Goal: Information Seeking & Learning: Check status

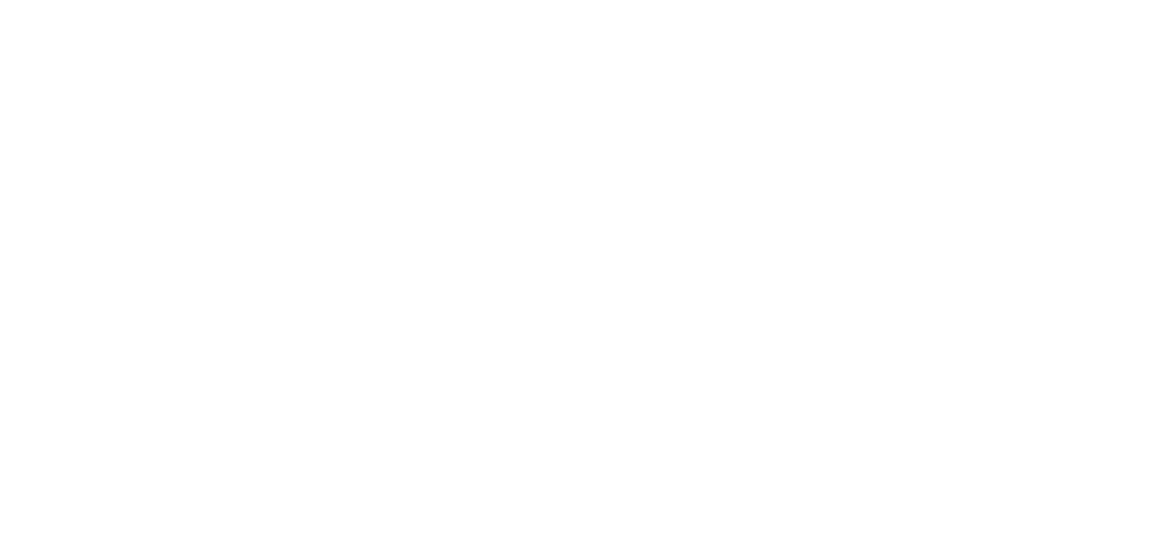
select select "es"
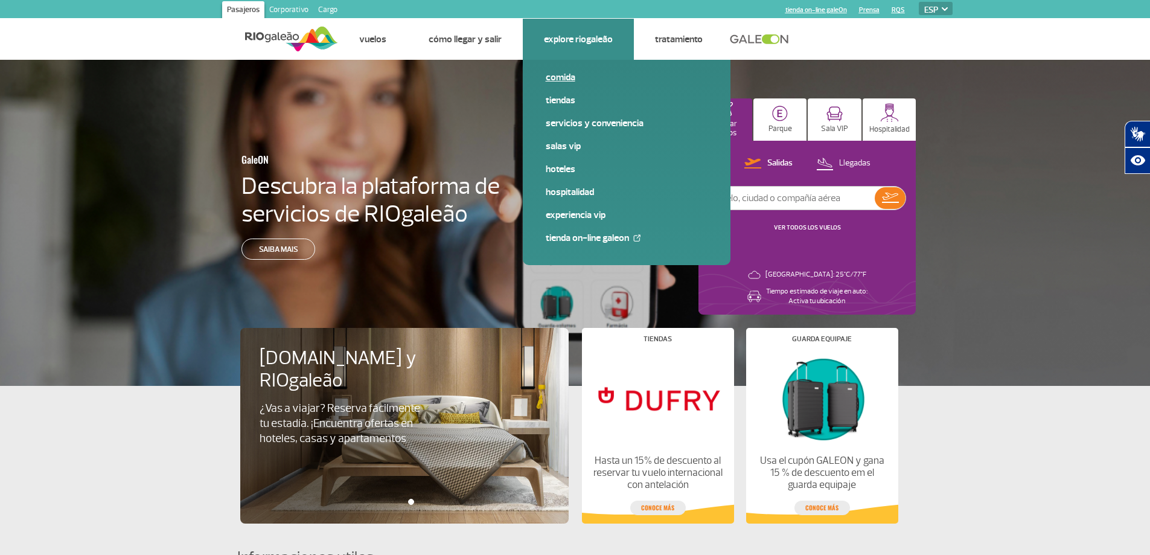
click at [555, 76] on link "Comida" at bounding box center [627, 77] width 162 height 13
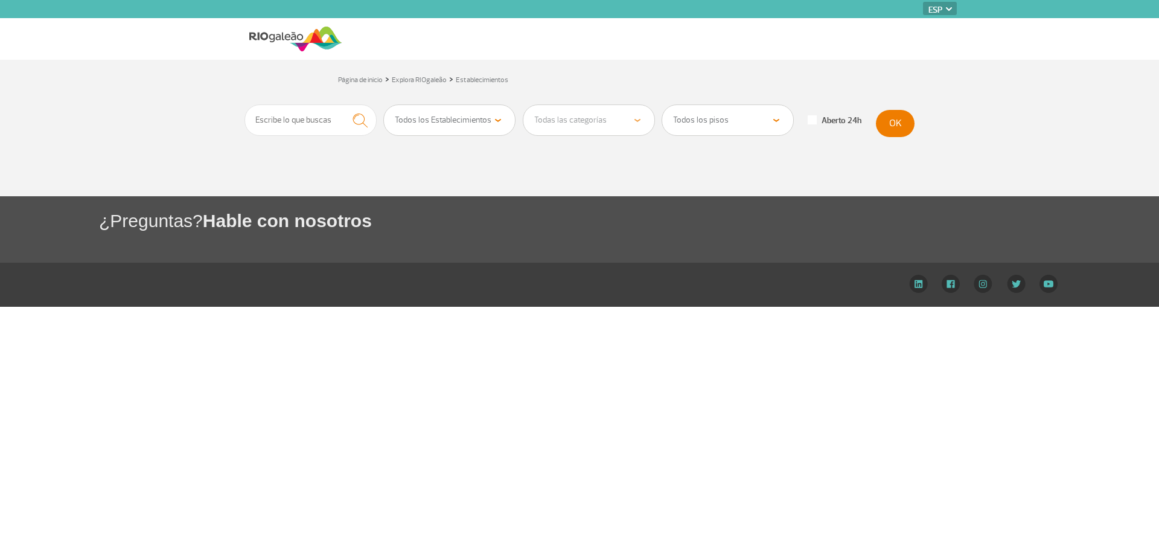
select select "es"
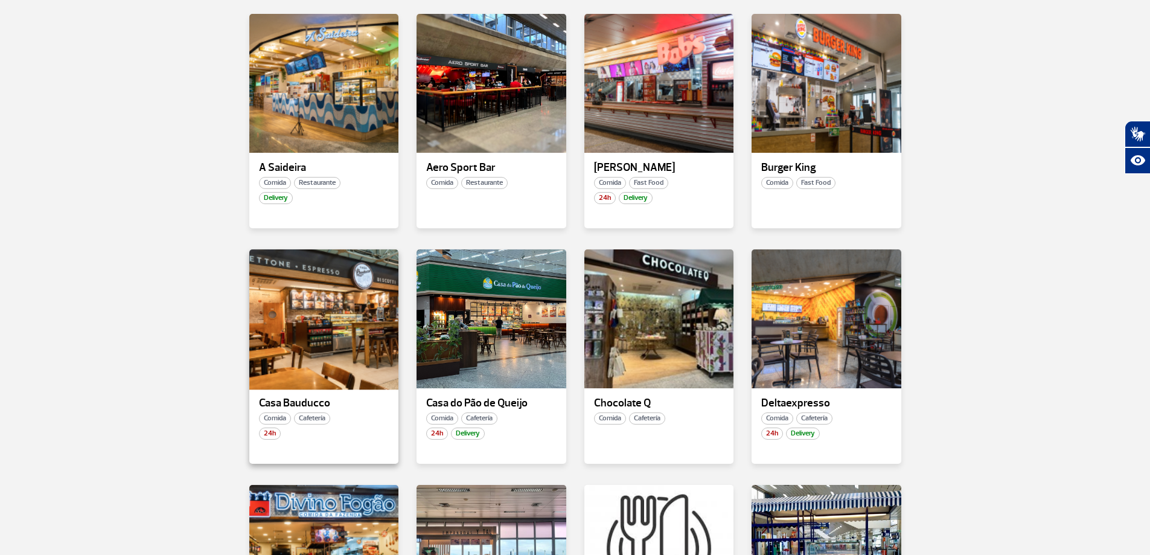
scroll to position [241, 0]
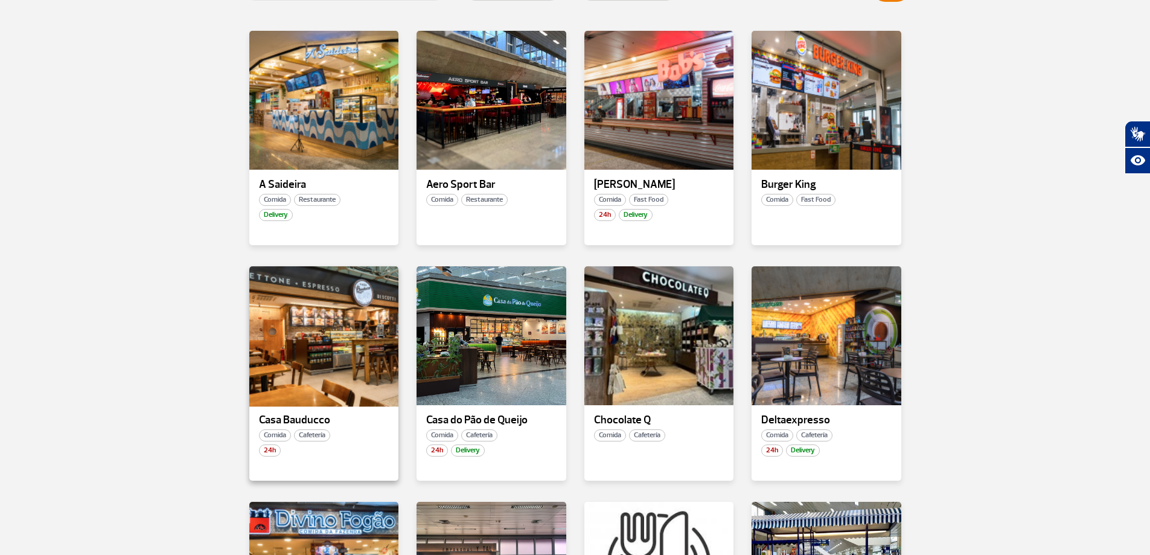
click at [295, 349] on div at bounding box center [323, 336] width 152 height 142
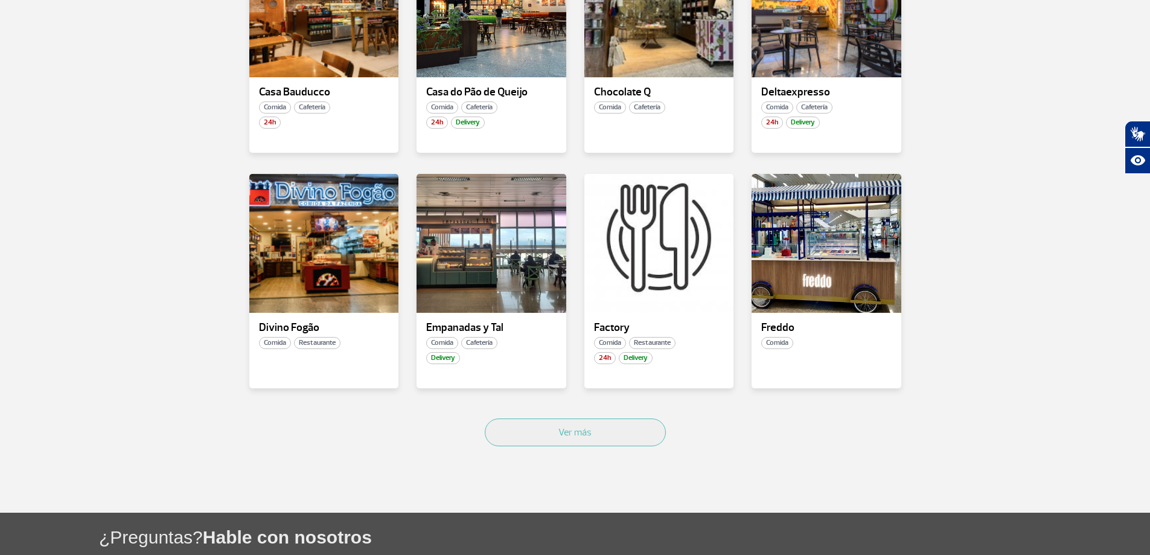
scroll to position [603, 0]
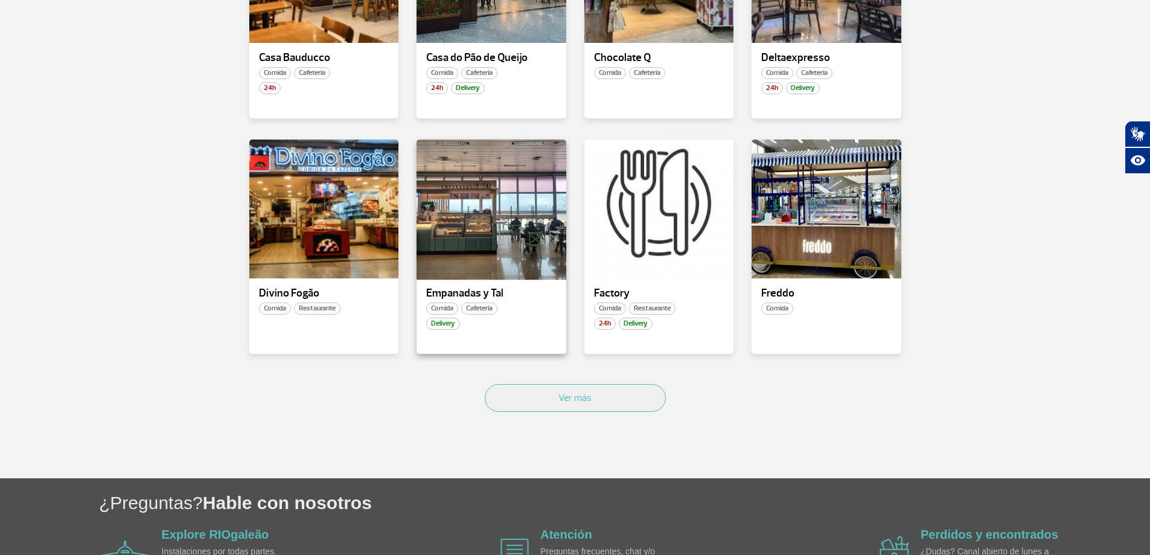
click at [479, 220] on div at bounding box center [491, 209] width 152 height 142
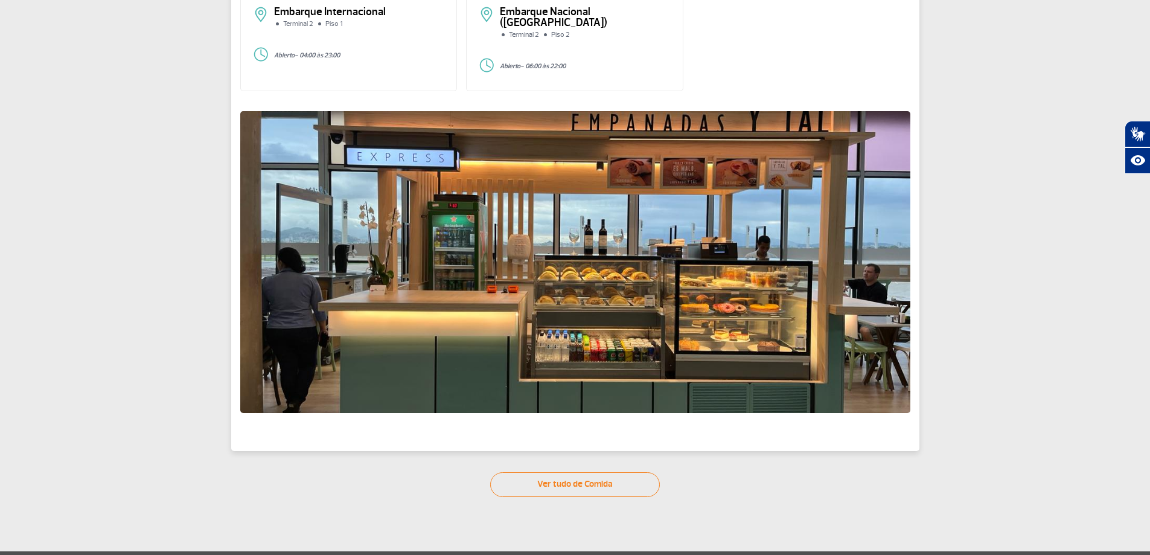
scroll to position [181, 0]
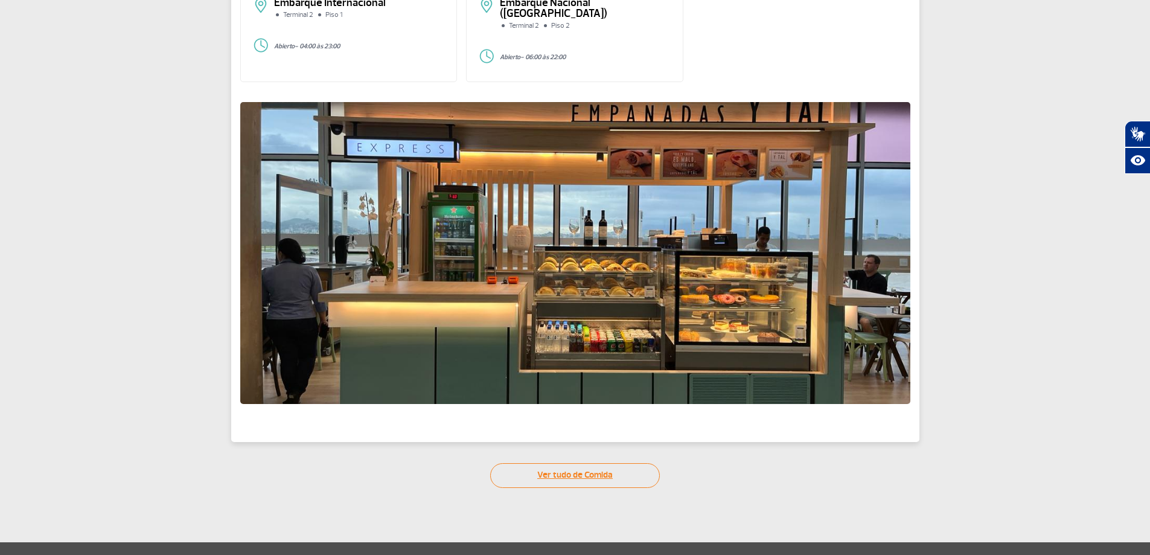
click at [564, 465] on link "Ver tudo de Comida" at bounding box center [575, 475] width 170 height 25
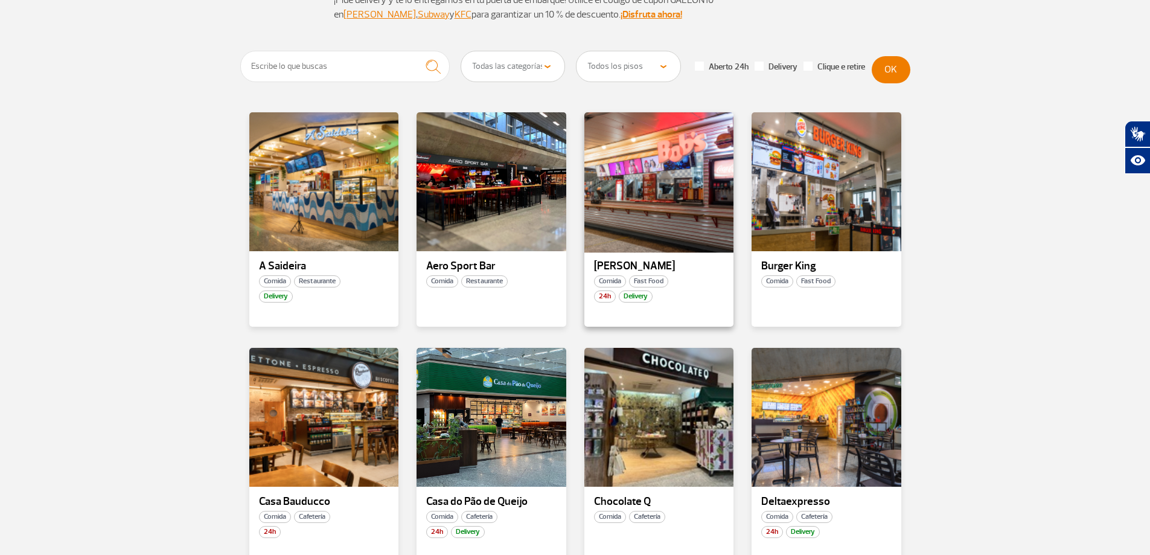
scroll to position [181, 0]
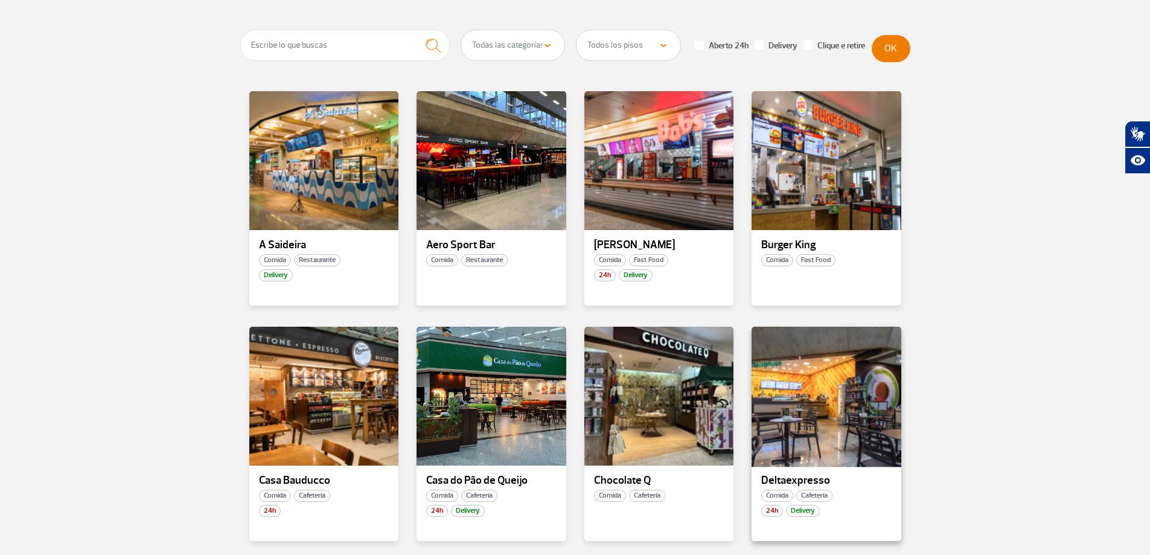
click at [797, 395] on div at bounding box center [826, 396] width 152 height 142
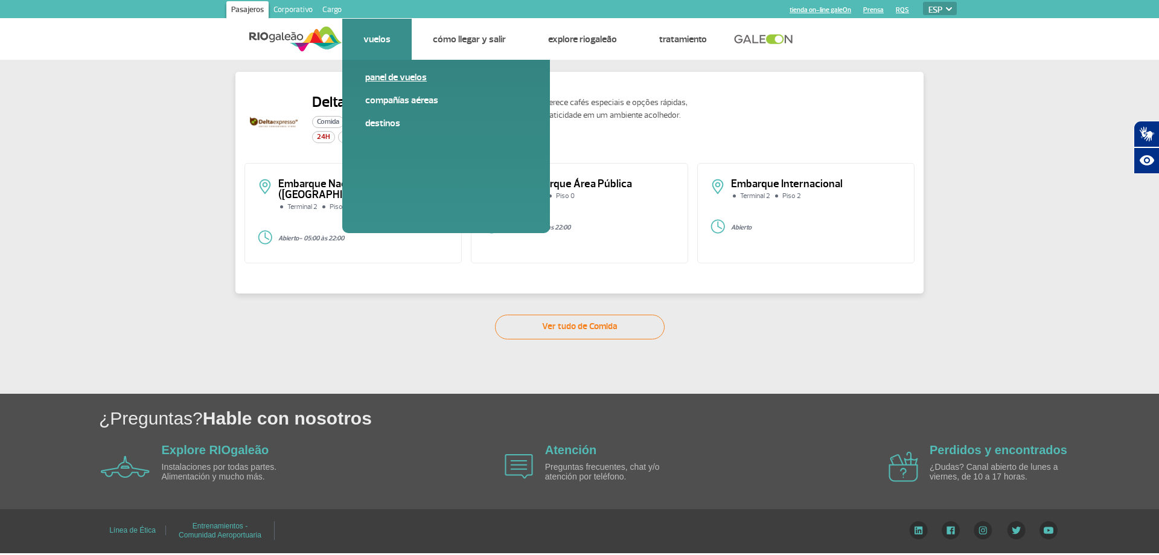
click at [399, 78] on link "Panel de vuelos" at bounding box center [446, 77] width 162 height 13
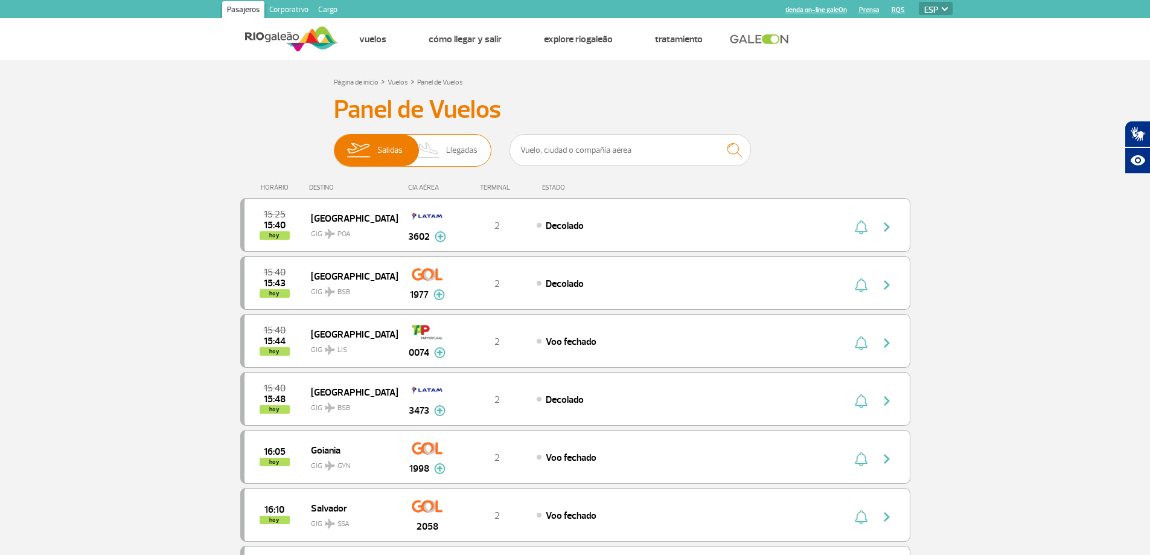
click at [457, 148] on span "Llegadas" at bounding box center [461, 150] width 31 height 31
click at [334, 144] on input "Salidas Llegadas" at bounding box center [334, 144] width 0 height 0
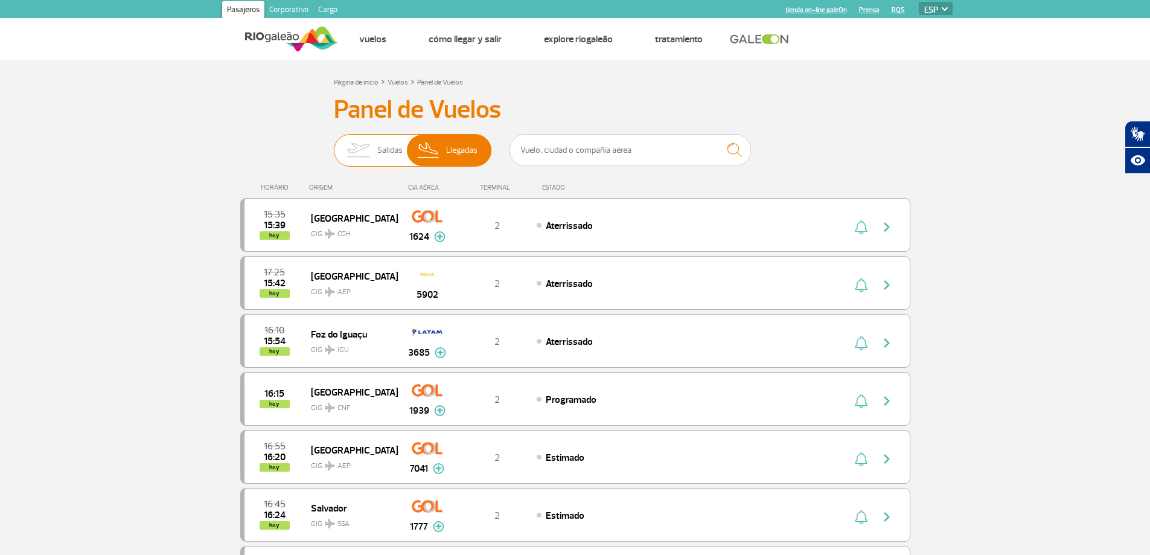
click at [393, 153] on span "Salidas" at bounding box center [389, 150] width 25 height 31
click at [334, 144] on input "Salidas Llegadas" at bounding box center [334, 144] width 0 height 0
